Goal: Task Accomplishment & Management: Use online tool/utility

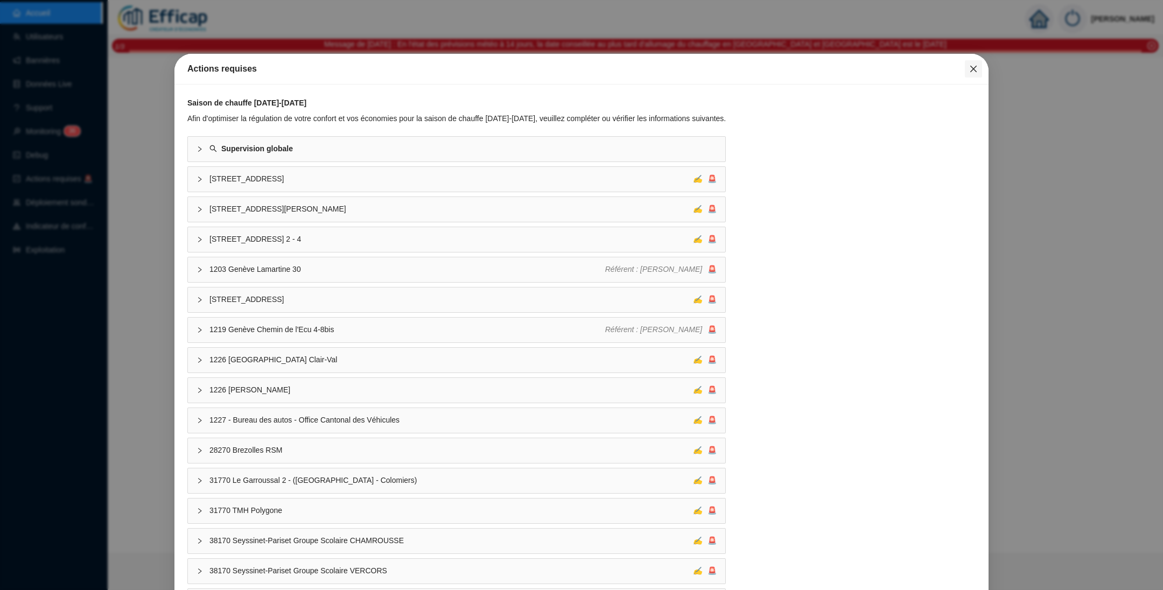
click at [969, 70] on icon "close" at bounding box center [973, 69] width 9 height 9
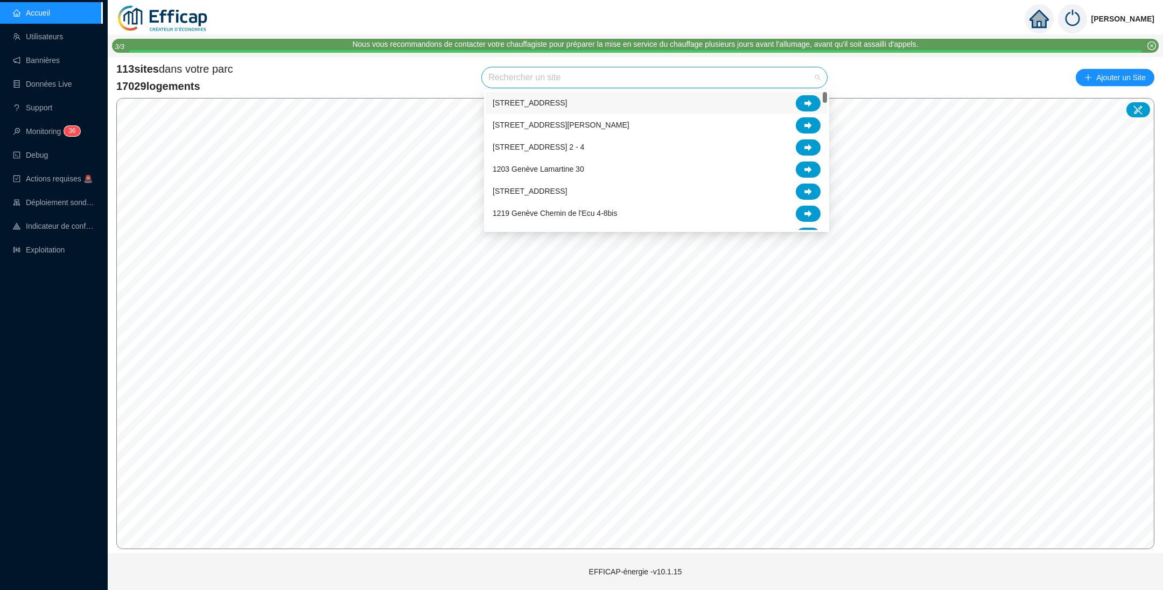
click at [558, 78] on input "search" at bounding box center [650, 77] width 323 height 20
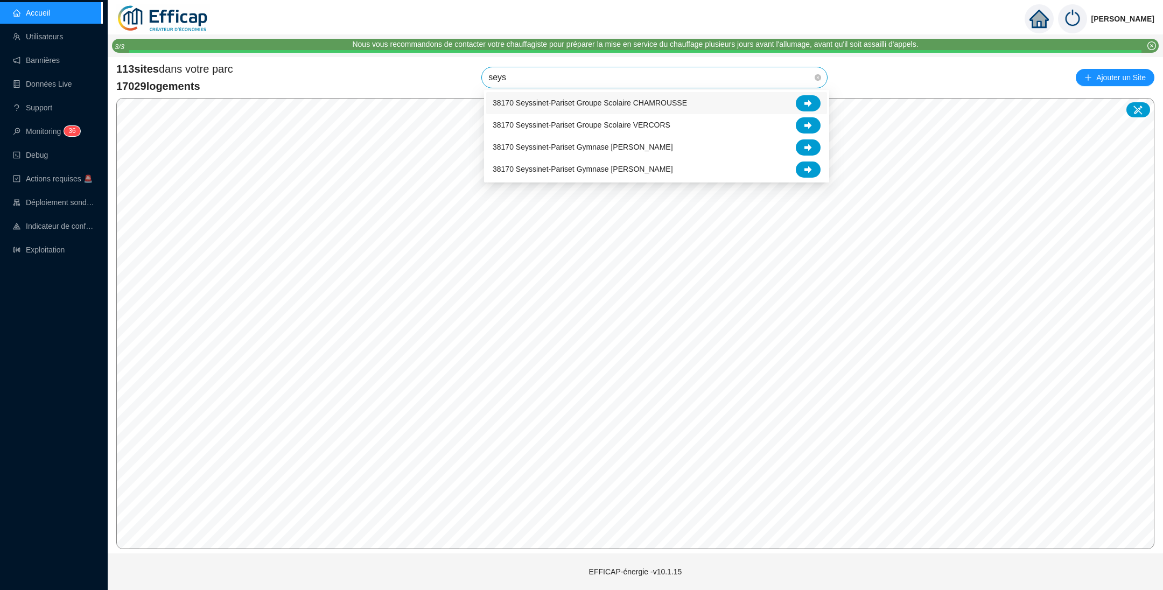
type input "seyss"
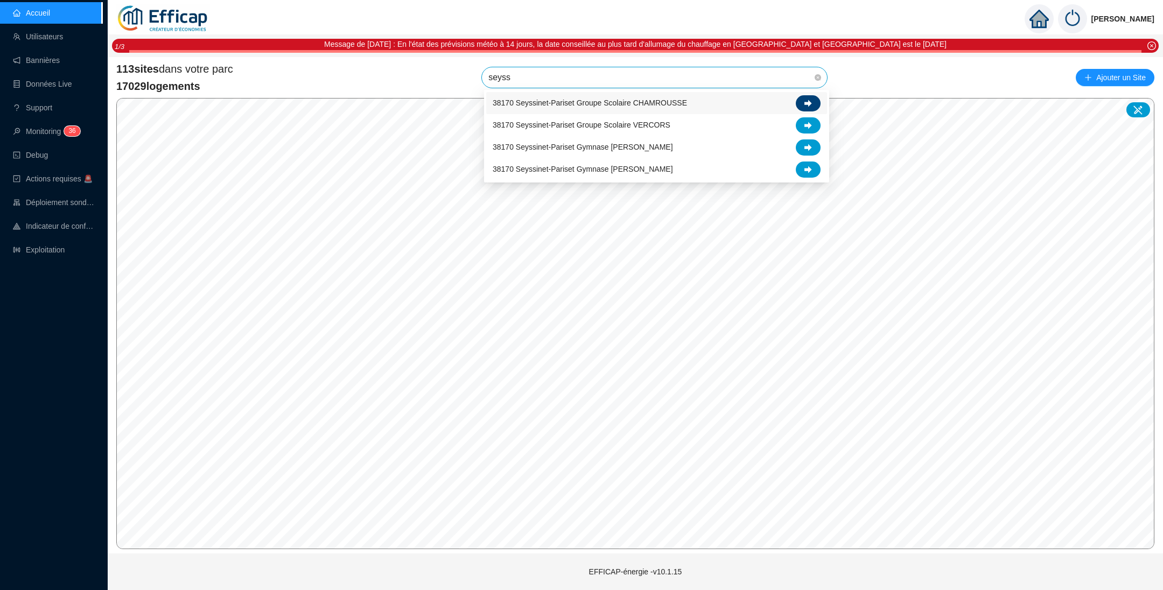
click at [807, 102] on icon at bounding box center [809, 103] width 8 height 7
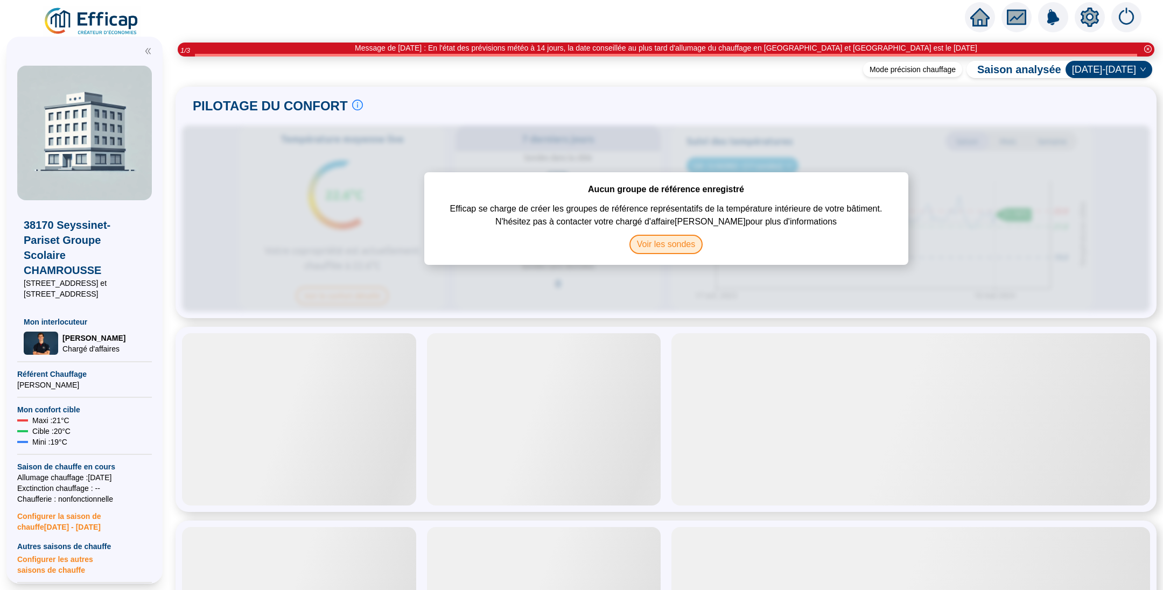
click at [676, 246] on span "Voir les sondes" at bounding box center [667, 244] width 74 height 19
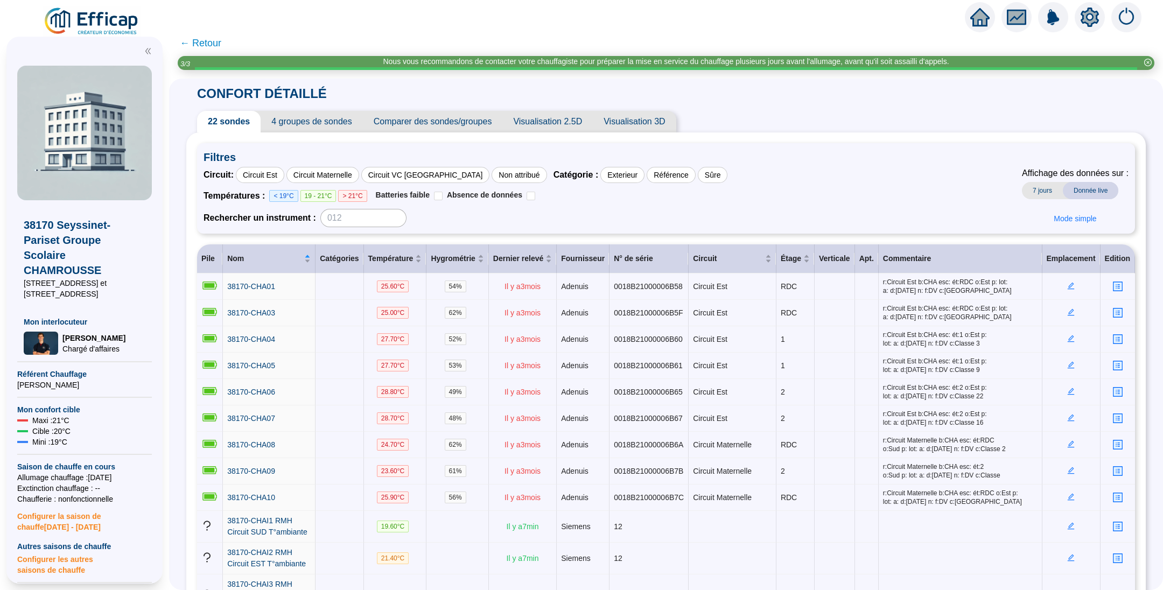
click at [209, 42] on span "← Retour" at bounding box center [200, 43] width 41 height 15
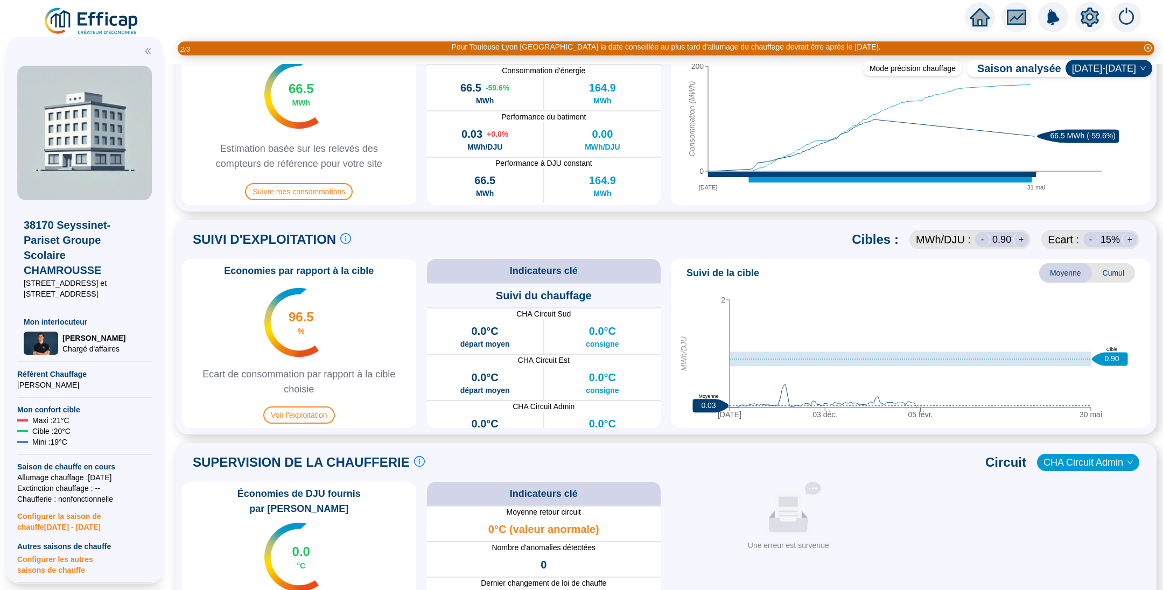
scroll to position [404, 0]
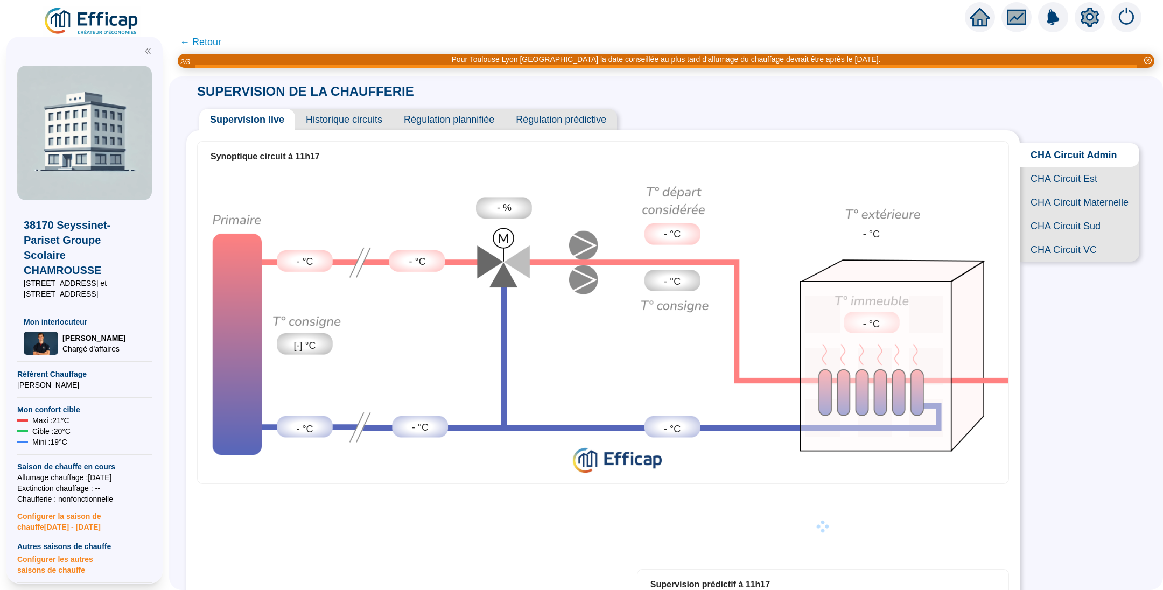
click at [467, 113] on span "Régulation plannifiée" at bounding box center [449, 120] width 112 height 22
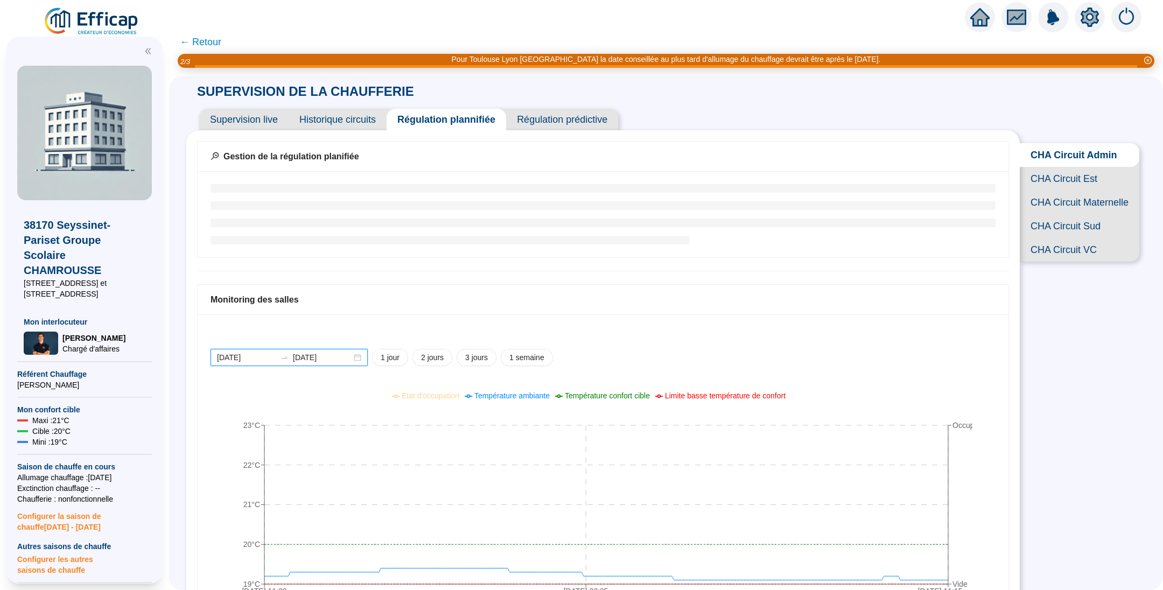
drag, startPoint x: 284, startPoint y: 358, endPoint x: 291, endPoint y: 366, distance: 10.3
click at [276, 361] on input "[DATE]" at bounding box center [246, 357] width 59 height 11
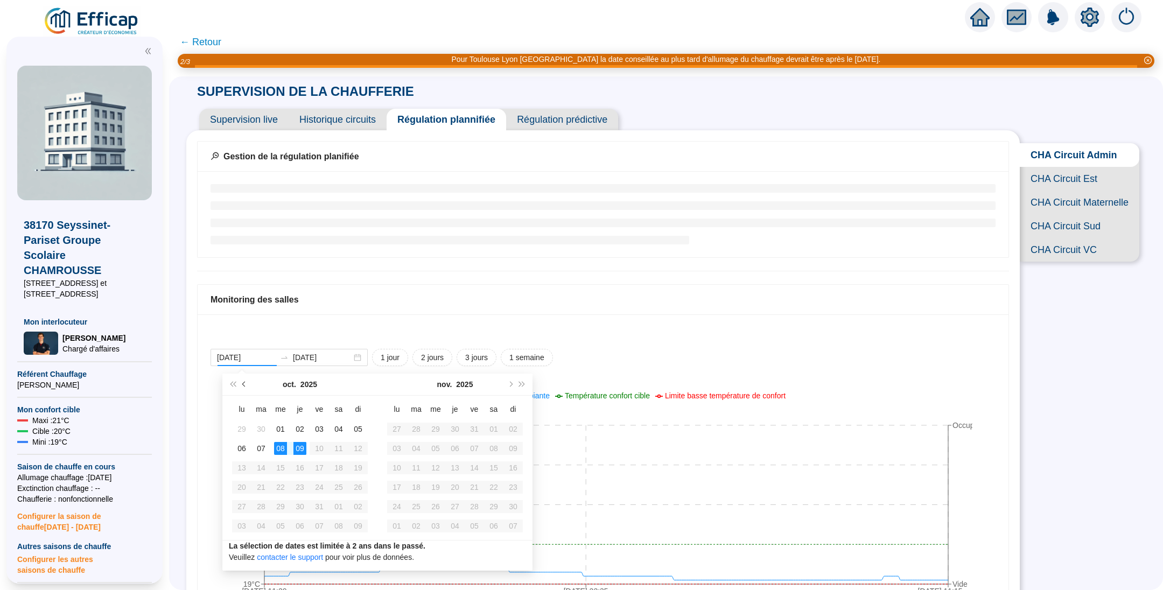
click at [244, 383] on span "Mois précédent (PageUp)" at bounding box center [244, 384] width 5 height 5
click at [245, 383] on span "Mois précédent (PageUp)" at bounding box center [244, 384] width 5 height 5
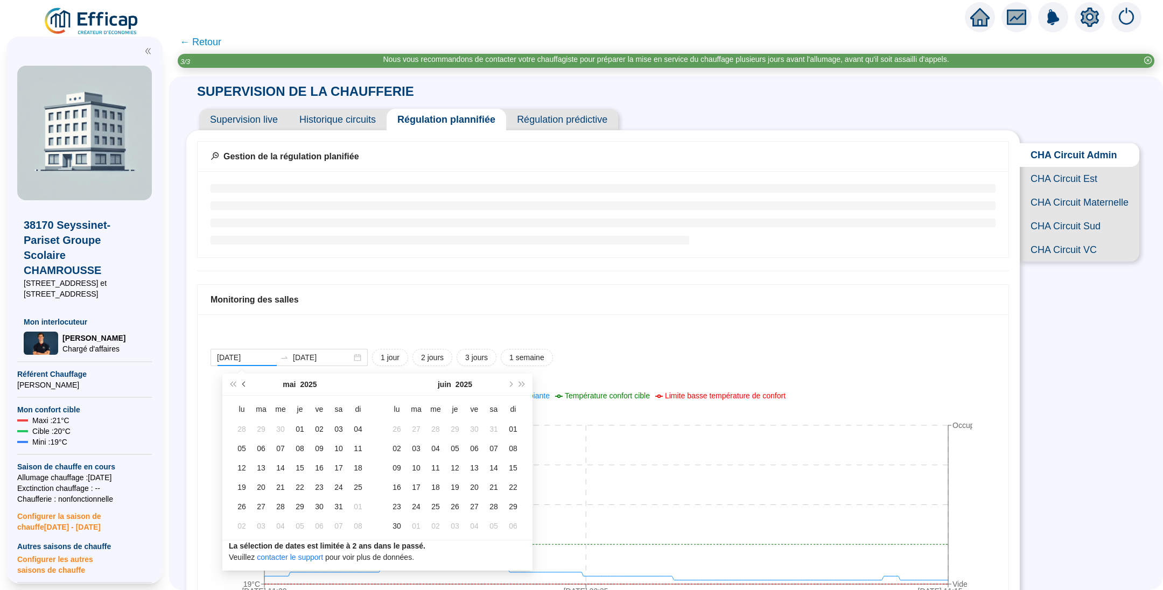
click at [245, 383] on span "Mois précédent (PageUp)" at bounding box center [244, 384] width 5 height 5
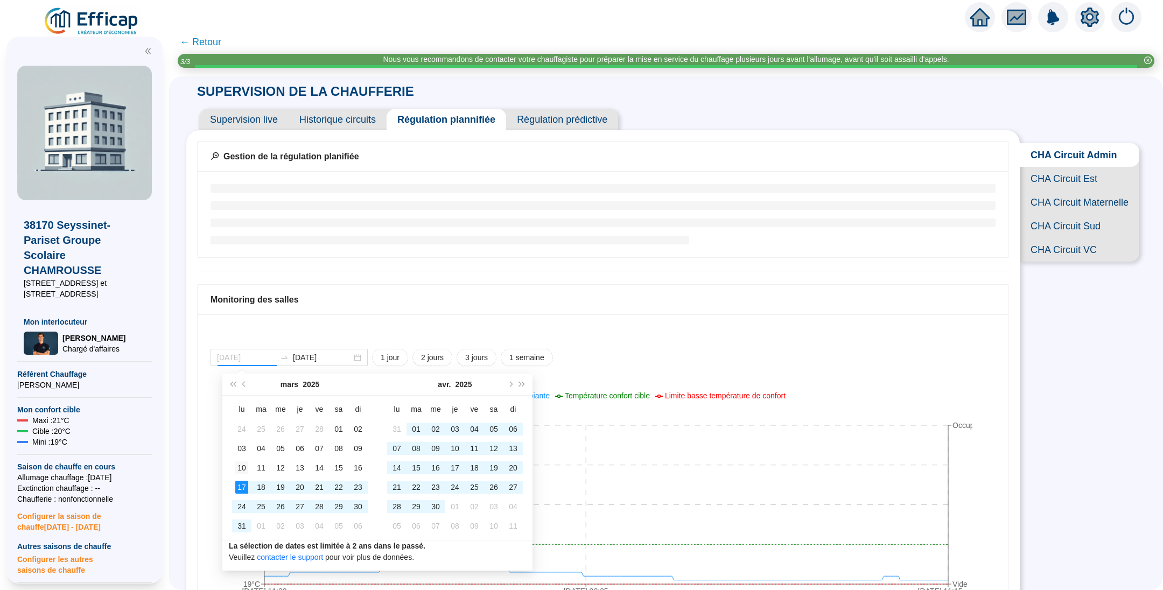
type input "[DATE]"
click at [241, 468] on div "10" at bounding box center [241, 468] width 13 height 13
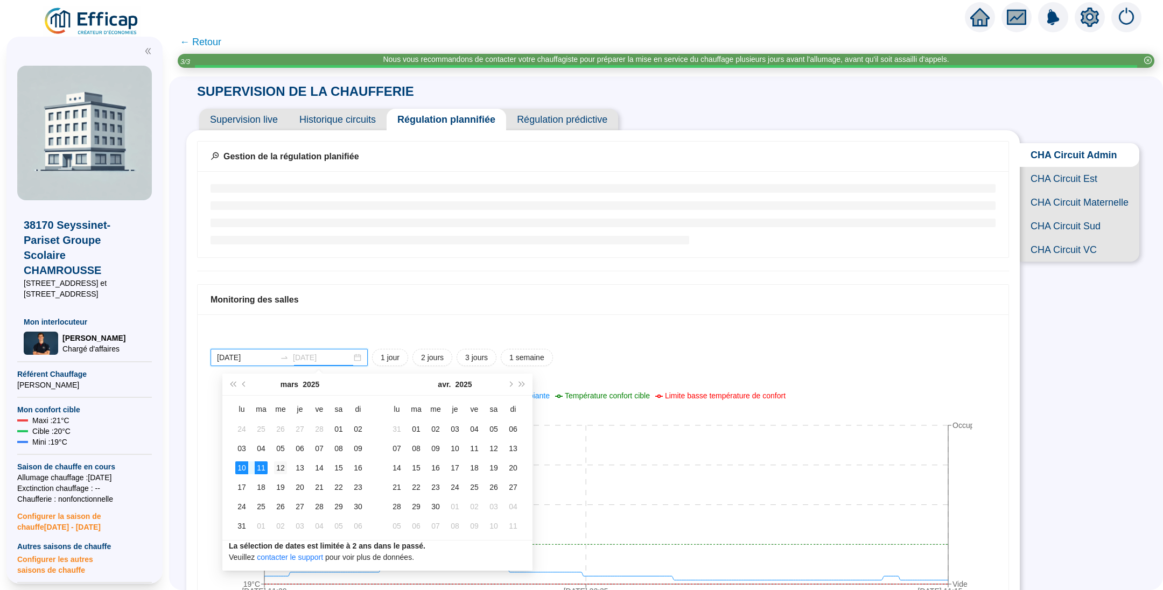
type input "[DATE]"
click at [280, 467] on div "12" at bounding box center [280, 468] width 13 height 13
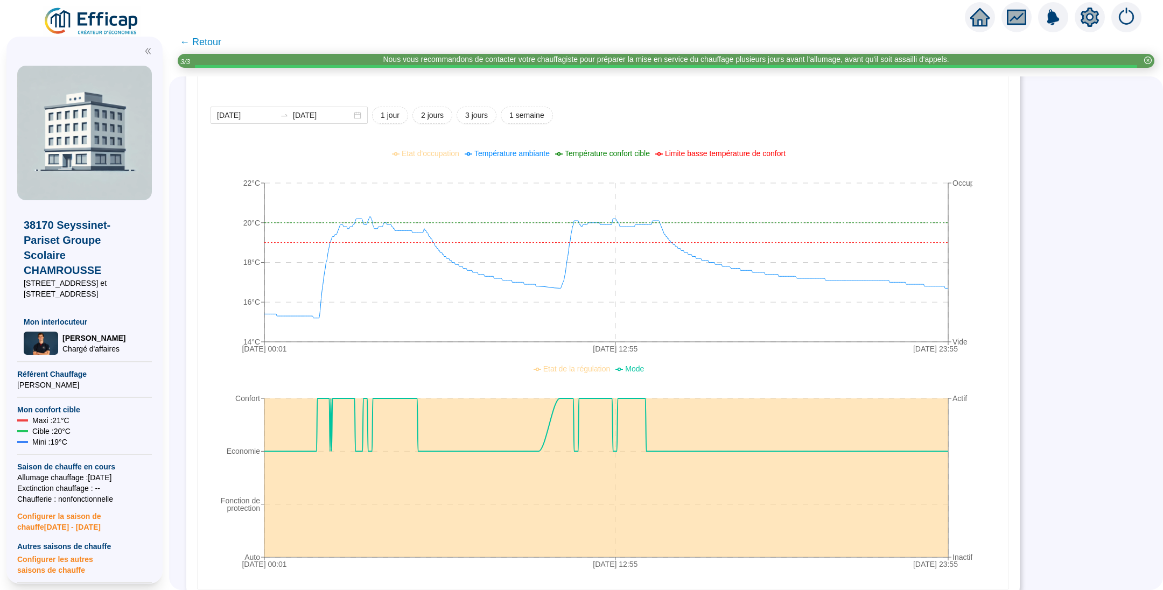
scroll to position [452, 0]
